Goal: Entertainment & Leisure: Consume media (video, audio)

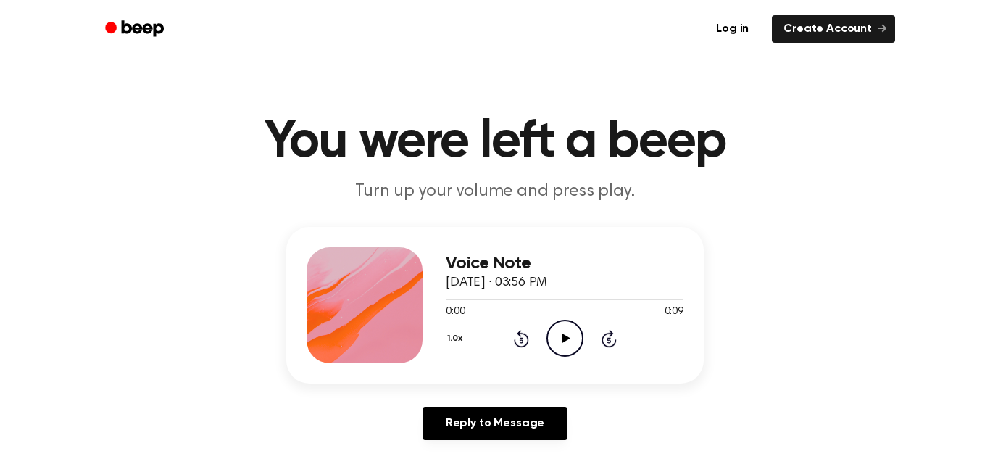
click at [565, 344] on icon "Play Audio" at bounding box center [565, 338] width 37 height 37
click at [565, 337] on icon at bounding box center [566, 337] width 8 height 9
click at [564, 341] on icon at bounding box center [566, 337] width 8 height 9
click at [564, 339] on icon at bounding box center [566, 337] width 8 height 9
click at [560, 339] on icon "Play Audio" at bounding box center [565, 338] width 37 height 37
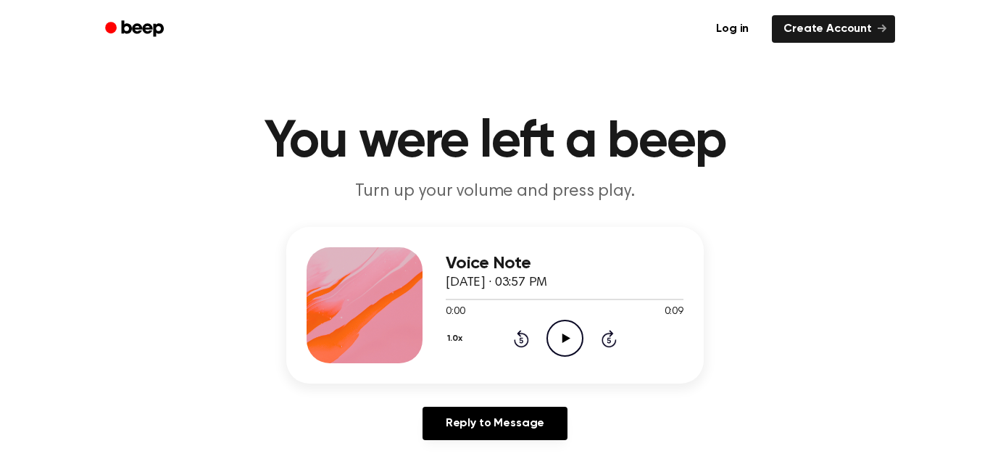
click at [562, 337] on icon at bounding box center [566, 337] width 8 height 9
